Goal: Information Seeking & Learning: Learn about a topic

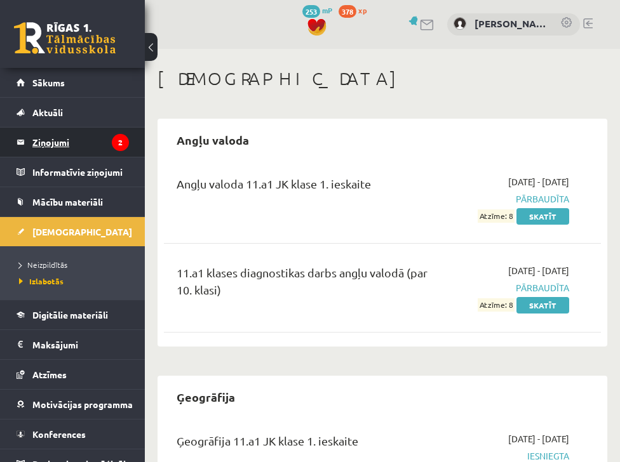
click at [60, 137] on legend "Ziņojumi 2" at bounding box center [80, 142] width 97 height 29
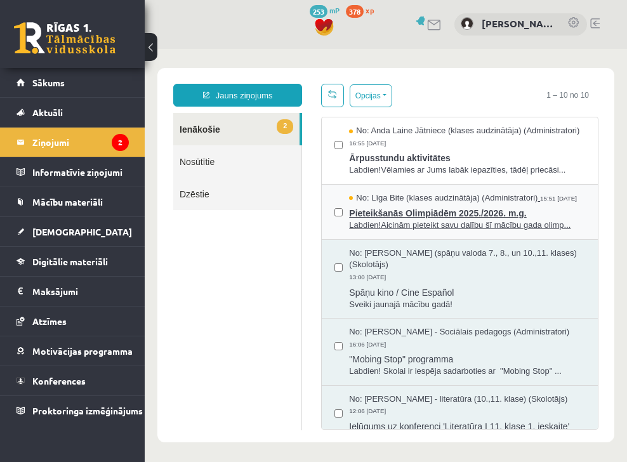
click at [381, 232] on span "Labdien!Aicinām pieteikt savu dalību šī mācību gada olimp..." at bounding box center [467, 226] width 236 height 12
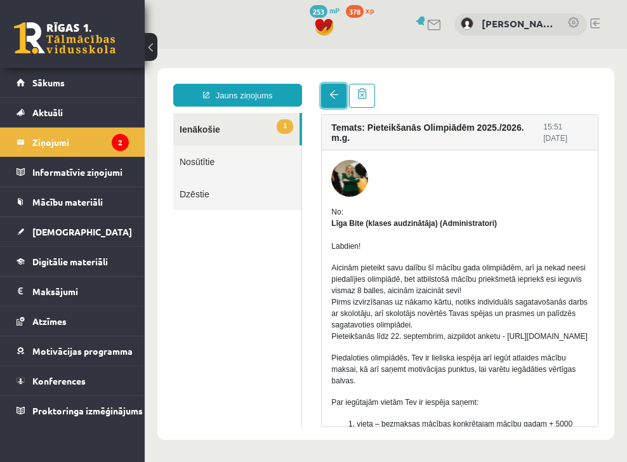
click at [328, 100] on link at bounding box center [333, 96] width 25 height 24
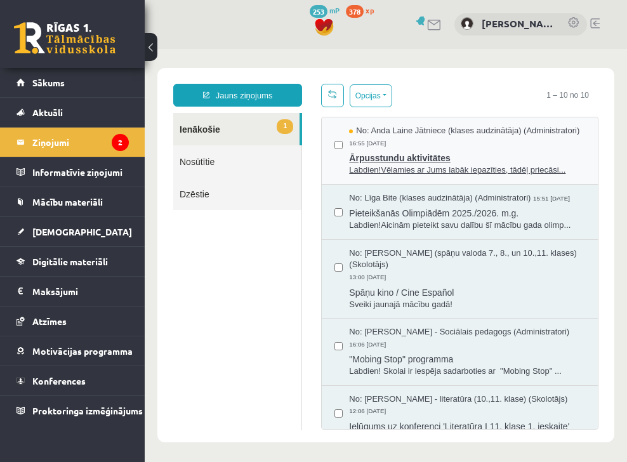
click at [383, 164] on span "Ārpusstundu aktivitātes" at bounding box center [467, 157] width 236 height 16
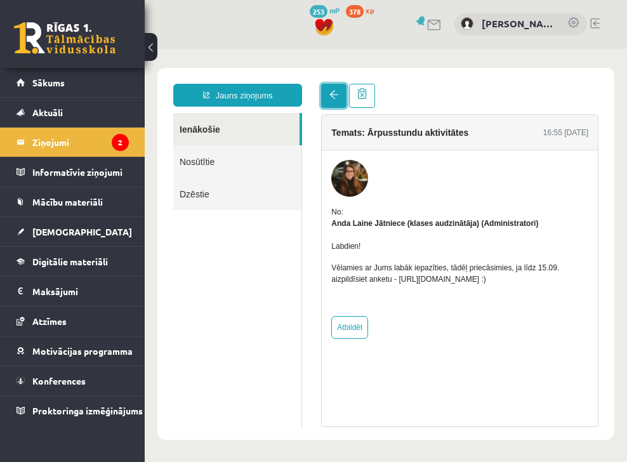
click at [335, 99] on span at bounding box center [334, 94] width 9 height 9
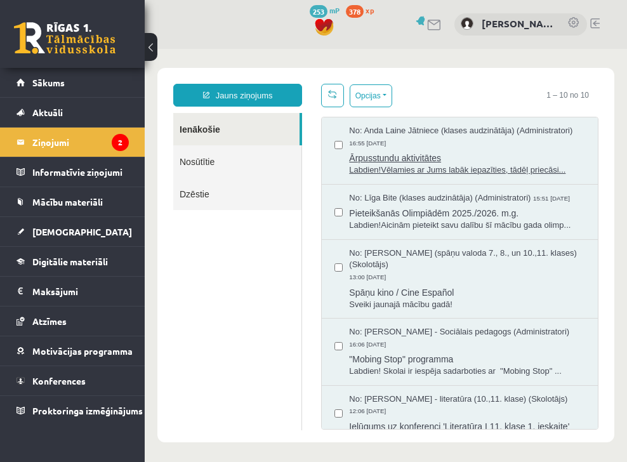
click at [389, 164] on span "Ārpusstundu aktivitātes" at bounding box center [467, 157] width 236 height 16
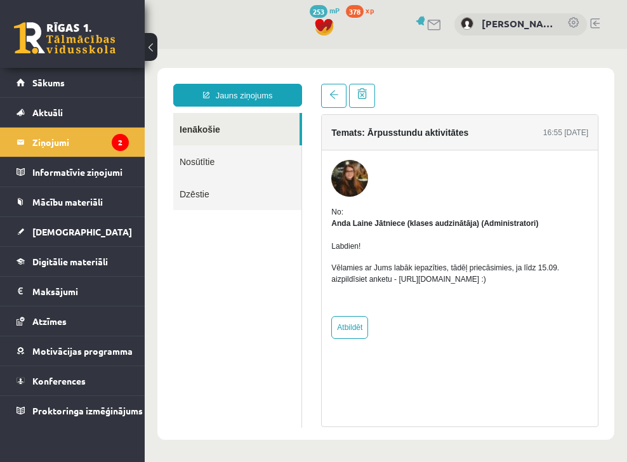
drag, startPoint x: 361, startPoint y: 280, endPoint x: 498, endPoint y: 276, distance: 136.6
click at [498, 276] on p "Vēlamies ar Jums labāk iepazīties, tādēļ priecāsimies, ja līdz 15.09. aizpildīs…" at bounding box center [459, 273] width 257 height 23
copy p "[URL][DOMAIN_NAME]"
click at [436, 233] on div "Labdien! Vēlamies ar Jums labāk iepazīties, tādēļ priecāsimies, ja līdz 15.09. …" at bounding box center [459, 267] width 257 height 77
click at [428, 25] on link at bounding box center [434, 25] width 15 height 11
